Goal: Use online tool/utility: Use online tool/utility

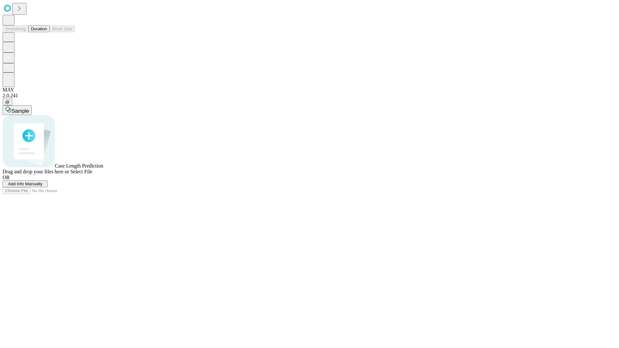
click at [92, 174] on span "Select File" at bounding box center [81, 171] width 22 height 5
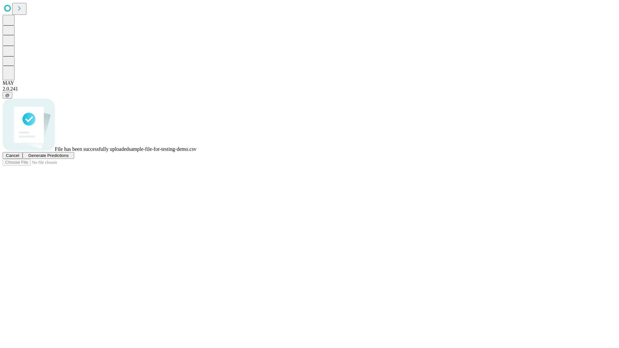
click at [68, 158] on span "Generate Predictions" at bounding box center [48, 155] width 40 height 5
